Goal: Book appointment/travel/reservation

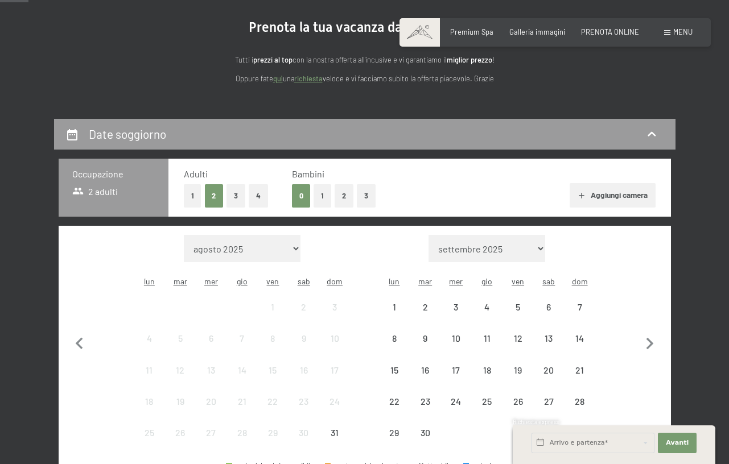
scroll to position [171, 0]
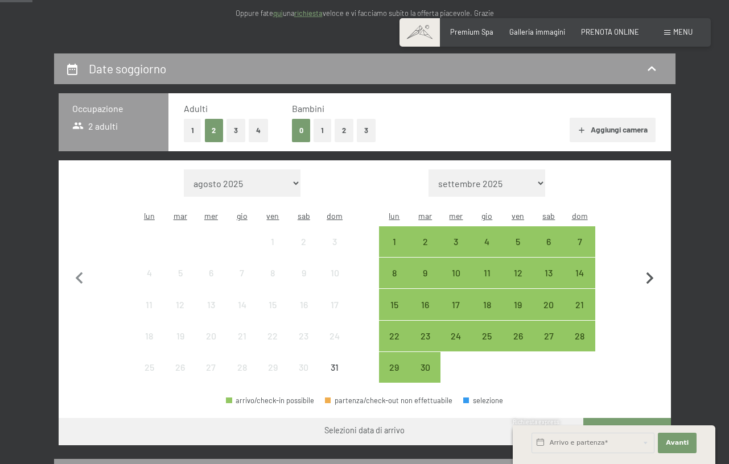
click at [643, 271] on icon "button" at bounding box center [650, 279] width 24 height 24
select select "2025-09-01"
select select "2025-10-01"
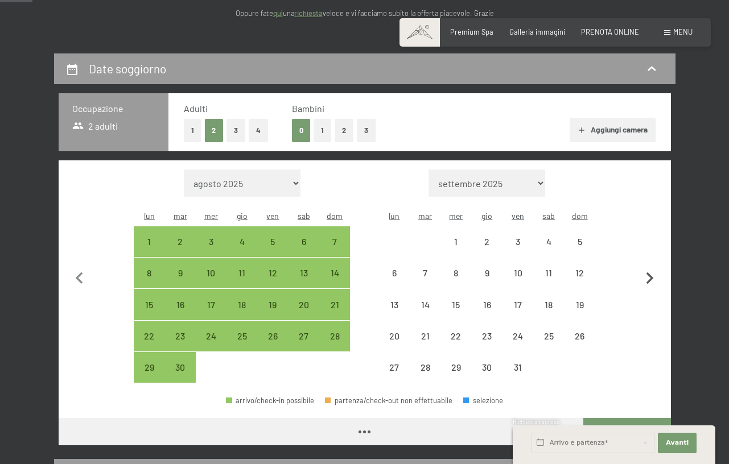
click at [643, 271] on icon "button" at bounding box center [650, 279] width 24 height 24
select select "2025-10-01"
select select "2025-11-01"
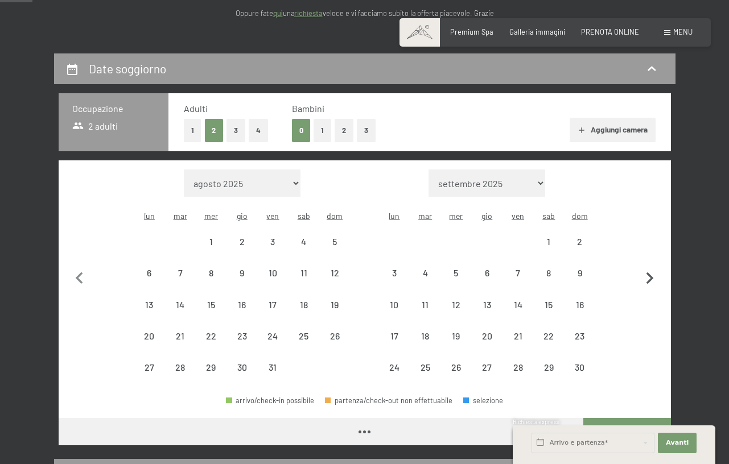
click at [643, 271] on icon "button" at bounding box center [650, 279] width 24 height 24
select select "2025-11-01"
select select "2025-12-01"
click at [644, 269] on icon "button" at bounding box center [650, 279] width 24 height 24
select select "2025-12-01"
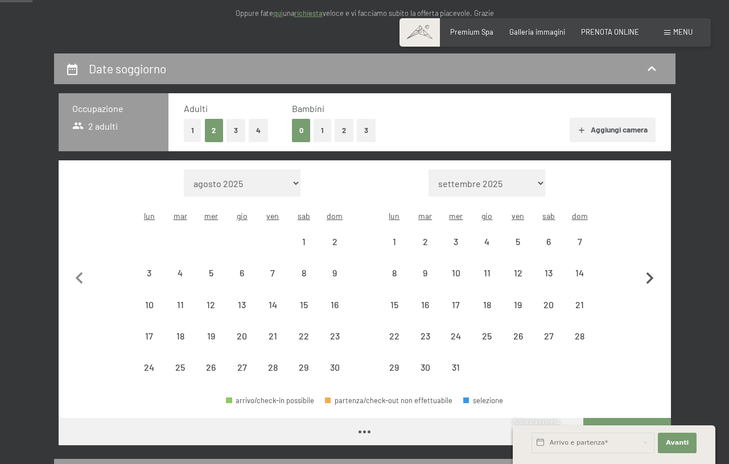
select select "2026-01-01"
click at [644, 269] on icon "button" at bounding box center [650, 279] width 24 height 24
select select "2026-01-01"
select select "2026-02-01"
select select "2026-01-01"
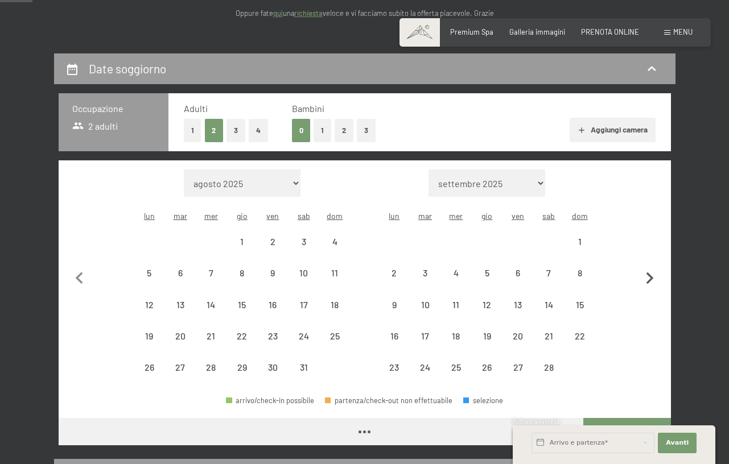
select select "2026-02-01"
select select "2026-01-01"
select select "2026-02-01"
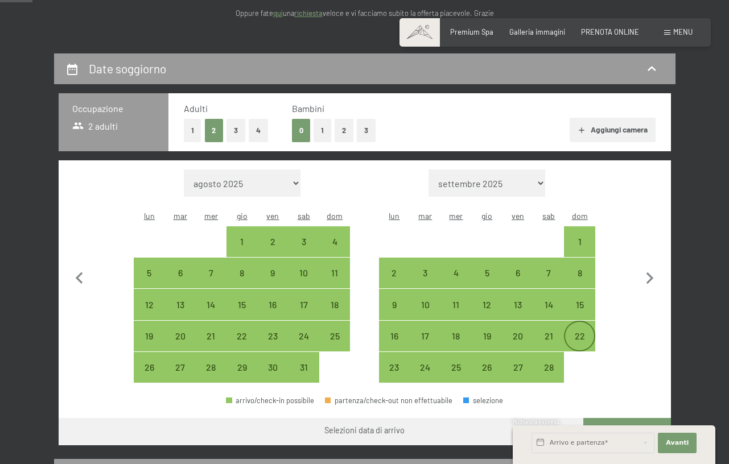
click at [585, 332] on div "22" at bounding box center [579, 346] width 28 height 28
select select "2026-01-01"
select select "2026-02-01"
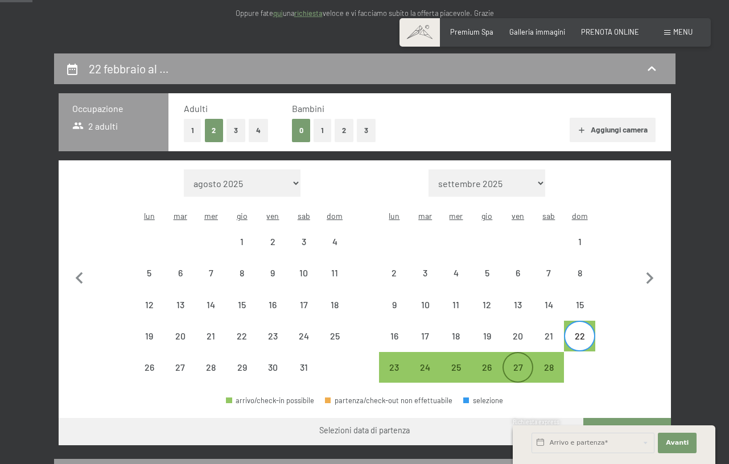
click at [518, 363] on div "27" at bounding box center [518, 377] width 28 height 28
select select "2026-01-01"
select select "2026-02-01"
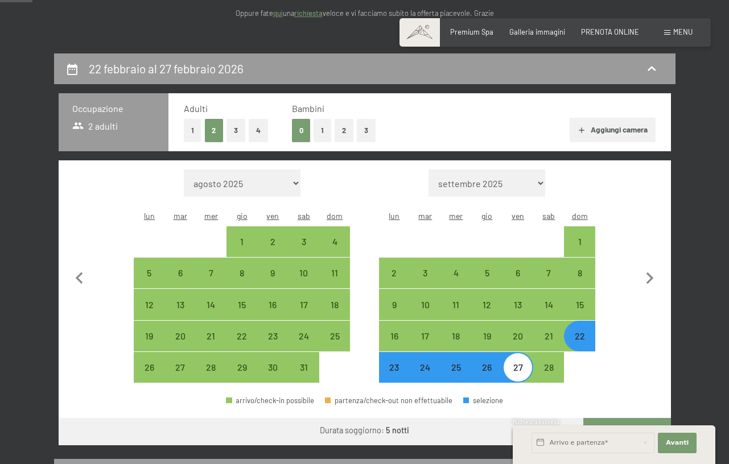
click at [585, 332] on div "22" at bounding box center [579, 346] width 28 height 28
select select "2026-01-01"
select select "2026-02-01"
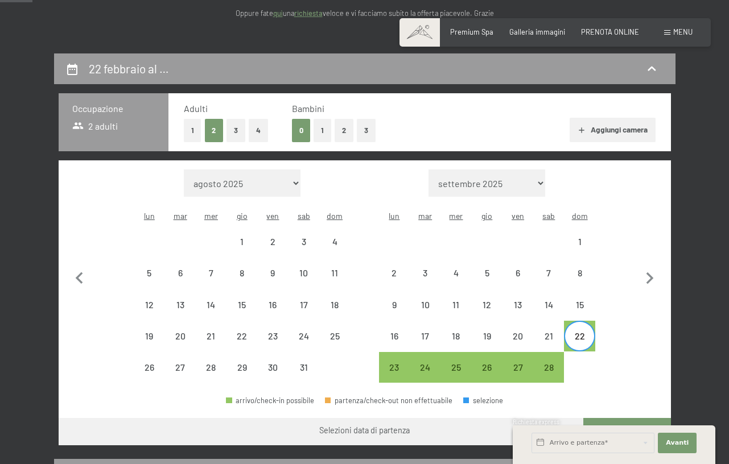
click at [499, 353] on div "26" at bounding box center [487, 367] width 28 height 28
select select "2026-01-01"
select select "2026-02-01"
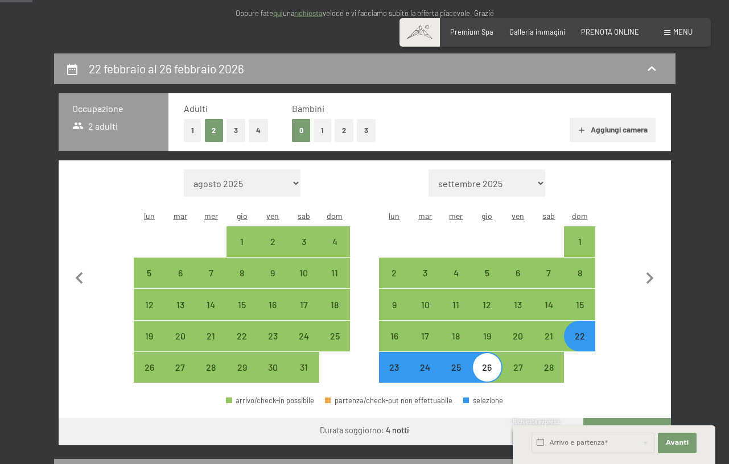
click at [618, 418] on button "Vai a «Camera»" at bounding box center [626, 431] width 87 height 27
select select "2026-01-01"
select select "2026-02-01"
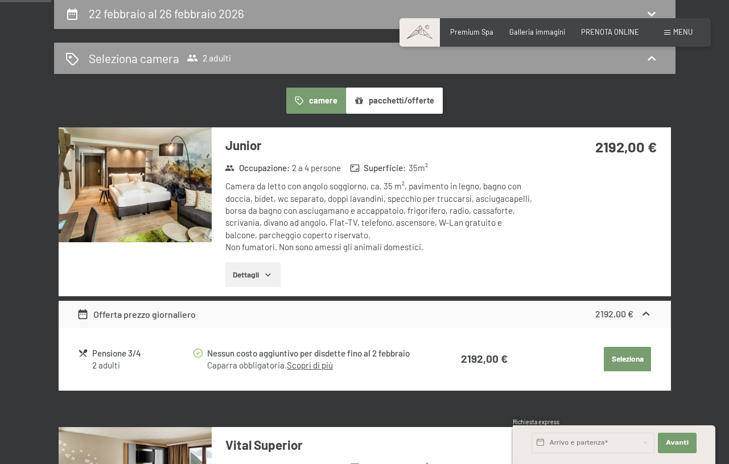
scroll to position [240, 0]
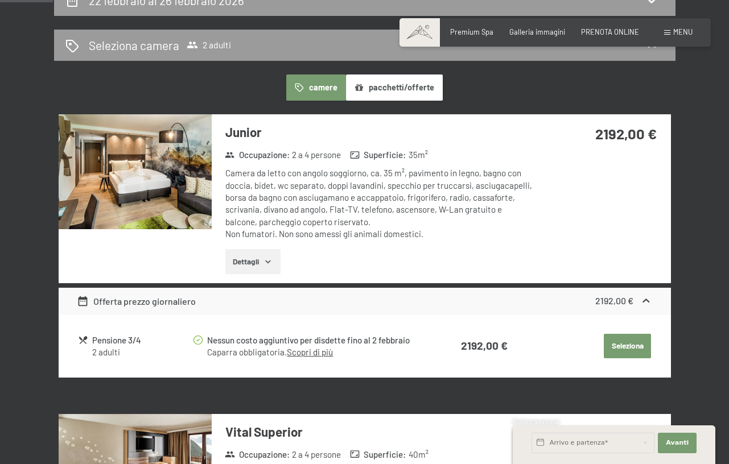
click at [183, 198] on img at bounding box center [135, 171] width 153 height 115
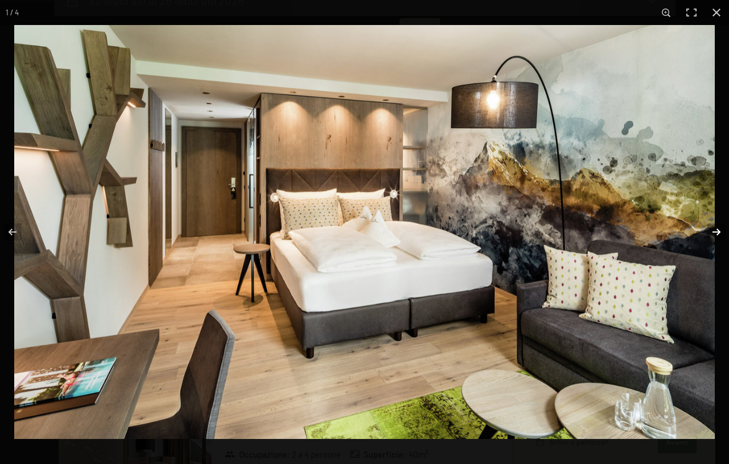
click at [719, 232] on button "button" at bounding box center [709, 232] width 40 height 57
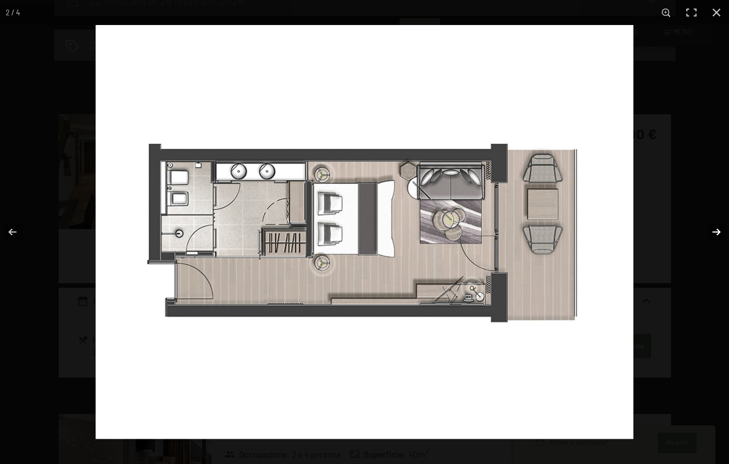
click at [717, 231] on button "button" at bounding box center [709, 232] width 40 height 57
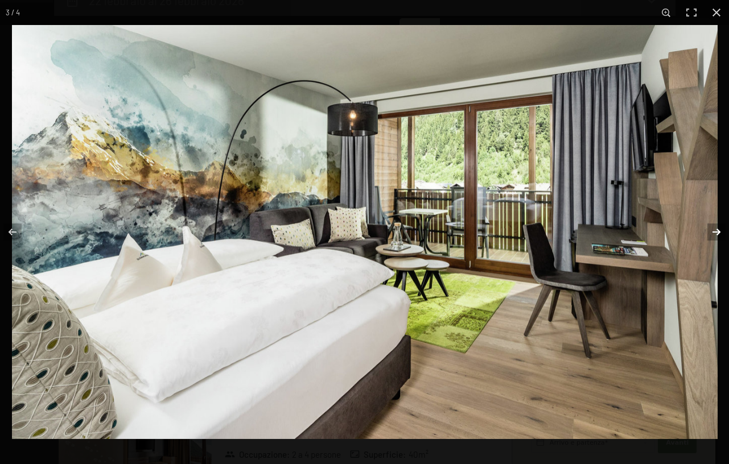
click at [717, 231] on button "button" at bounding box center [709, 232] width 40 height 57
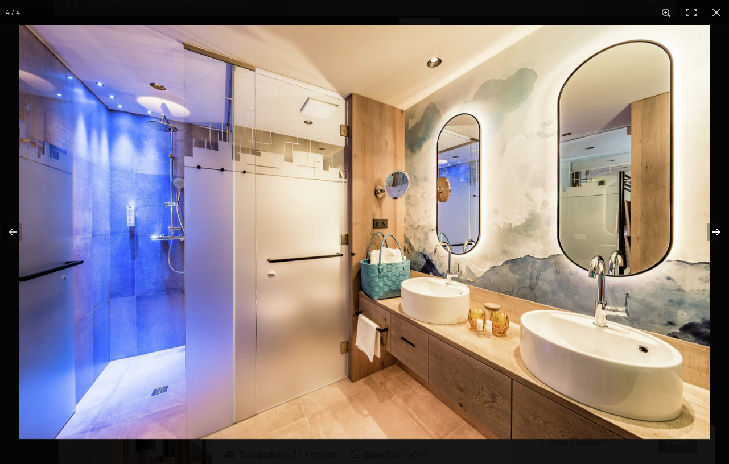
click at [717, 231] on button "button" at bounding box center [709, 232] width 40 height 57
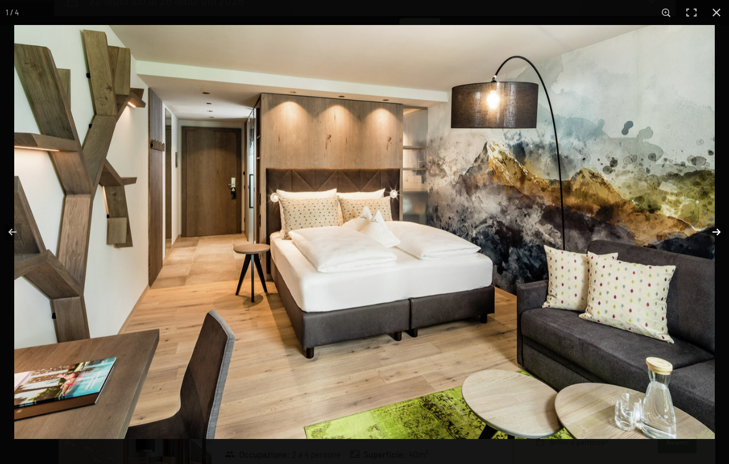
click at [717, 231] on button "button" at bounding box center [709, 232] width 40 height 57
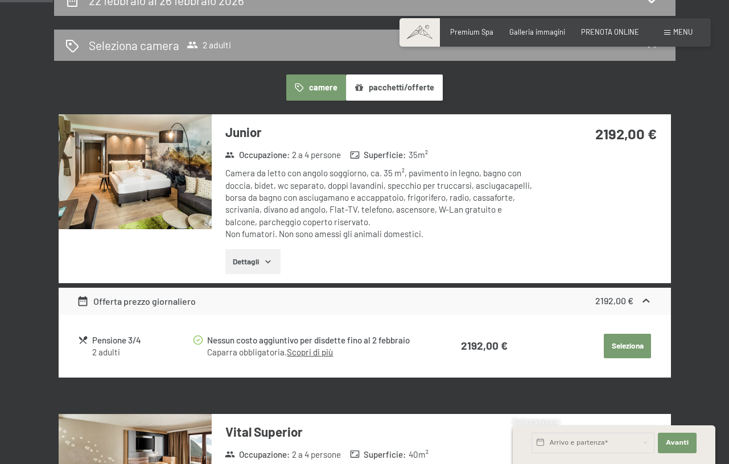
click at [0, 0] on button "button" at bounding box center [0, 0] width 0 height 0
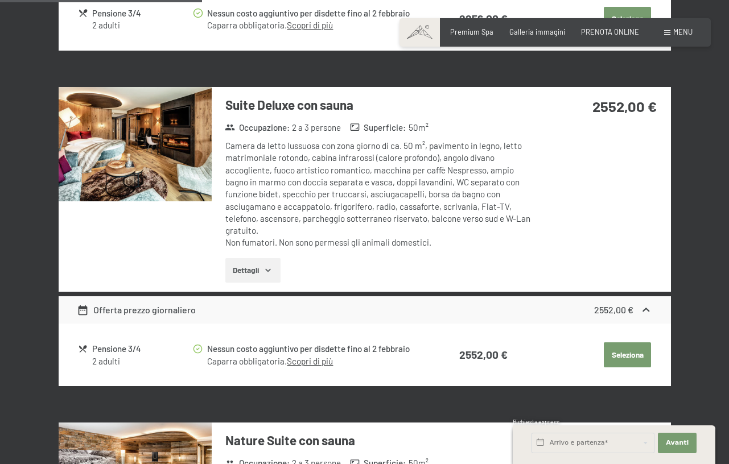
scroll to position [915, 0]
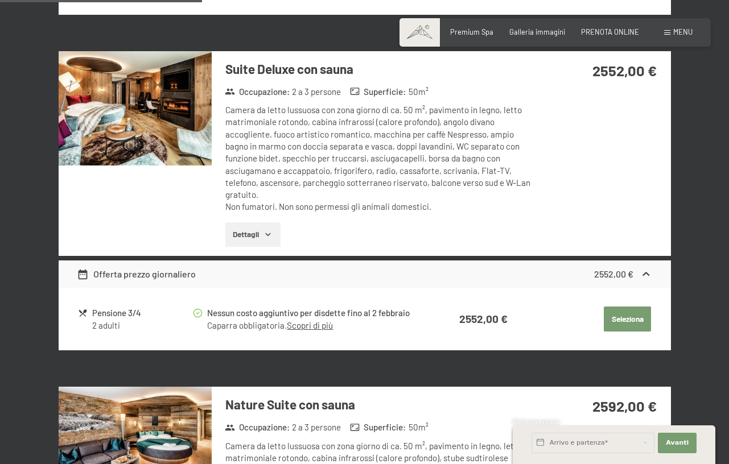
click at [178, 111] on img at bounding box center [135, 108] width 153 height 115
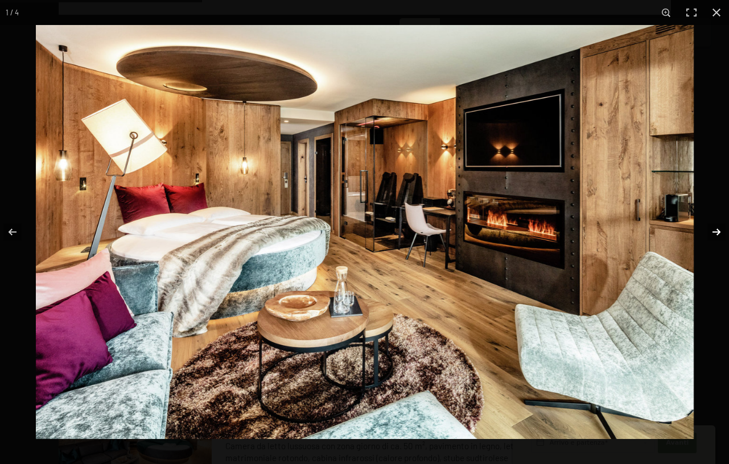
click at [719, 233] on button "button" at bounding box center [709, 232] width 40 height 57
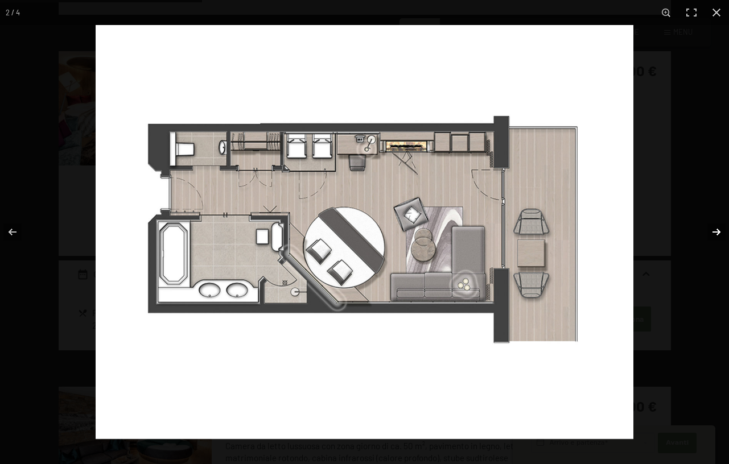
click at [719, 233] on button "button" at bounding box center [709, 232] width 40 height 57
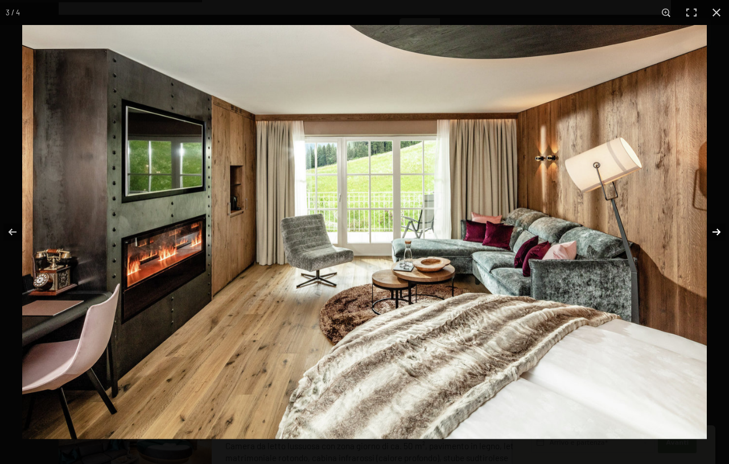
click at [719, 233] on button "button" at bounding box center [709, 232] width 40 height 57
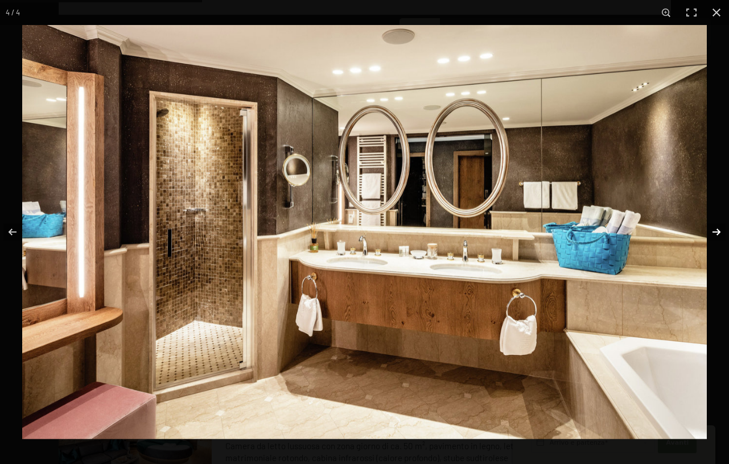
click at [718, 231] on button "button" at bounding box center [709, 232] width 40 height 57
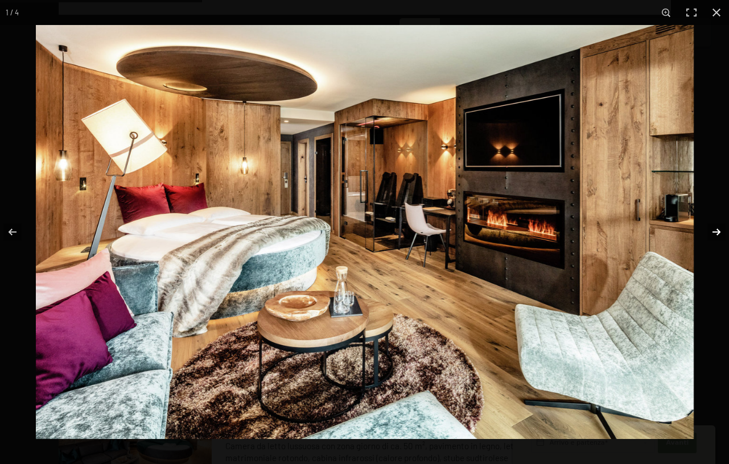
click at [718, 231] on button "button" at bounding box center [709, 232] width 40 height 57
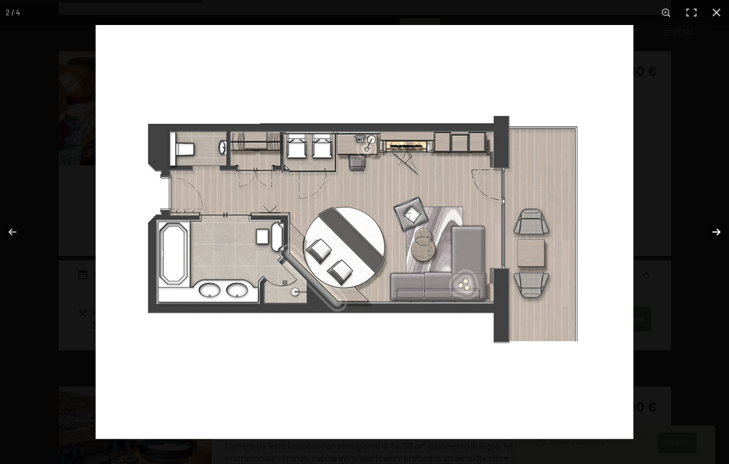
click at [717, 231] on button "button" at bounding box center [709, 232] width 40 height 57
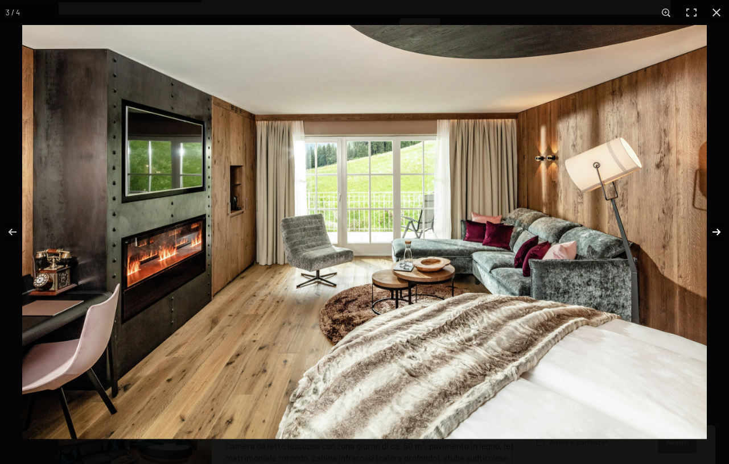
click at [717, 231] on button "button" at bounding box center [709, 232] width 40 height 57
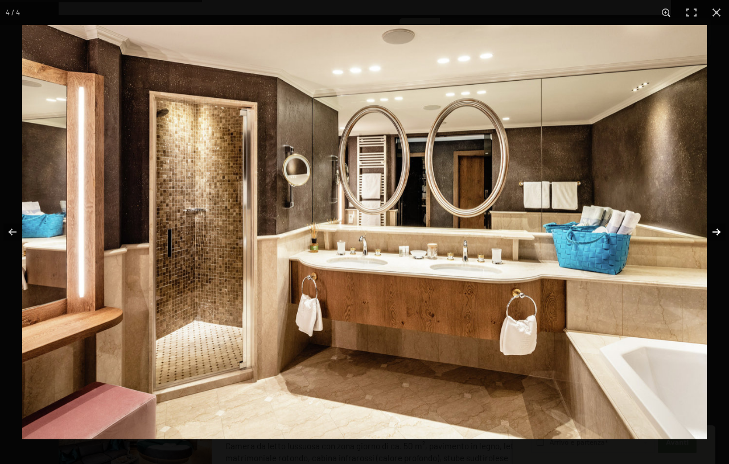
click at [717, 231] on button "button" at bounding box center [709, 232] width 40 height 57
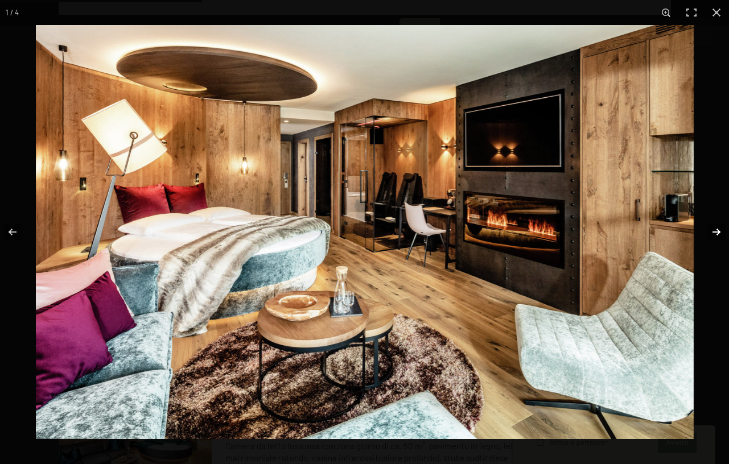
click at [715, 231] on button "button" at bounding box center [709, 232] width 40 height 57
